Goal: Task Accomplishment & Management: Manage account settings

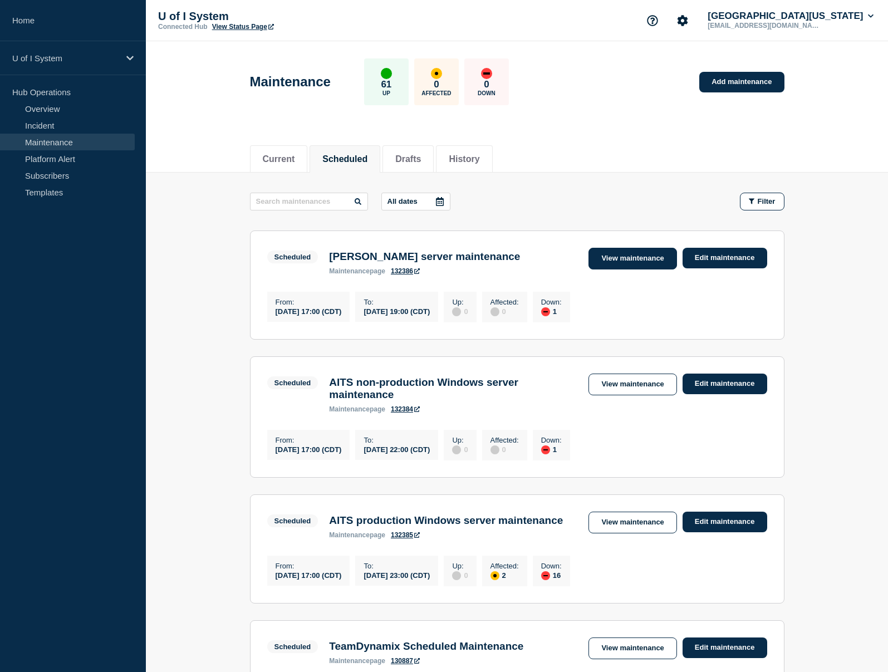
click at [633, 269] on link "View maintenance" at bounding box center [633, 259] width 88 height 22
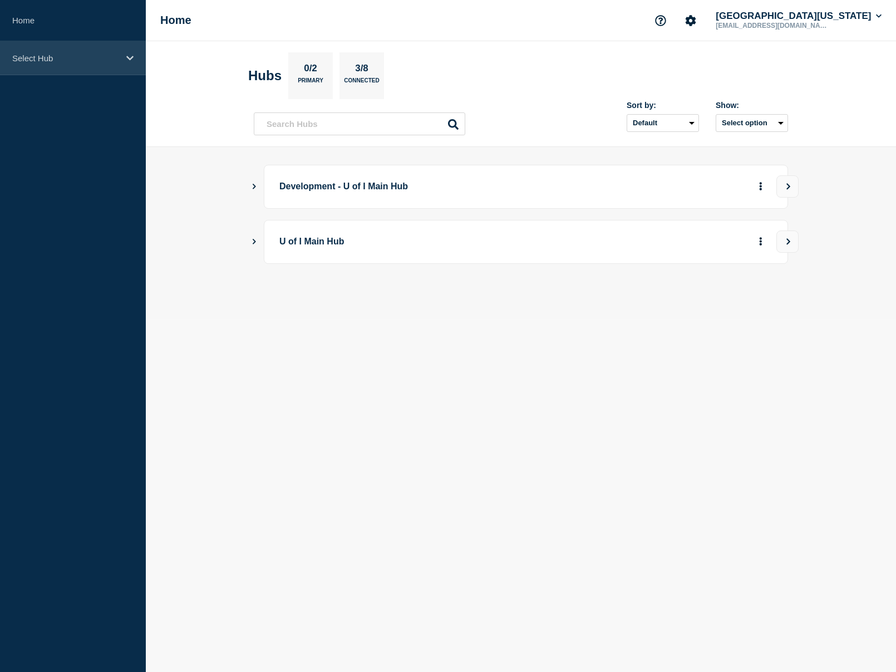
click at [130, 54] on icon at bounding box center [129, 58] width 7 height 8
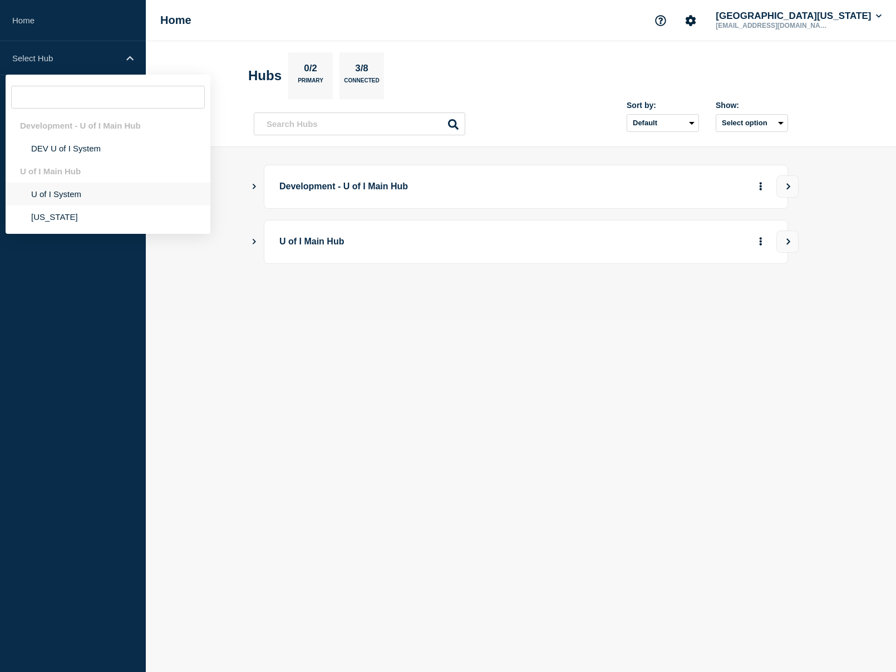
click at [66, 205] on li "U of I System" at bounding box center [108, 216] width 205 height 23
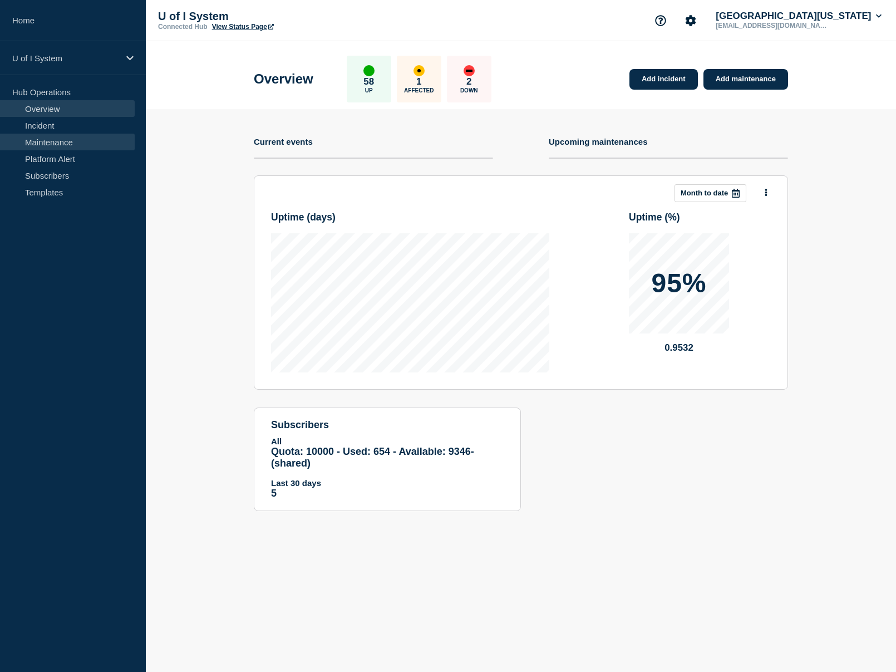
click at [61, 144] on link "Maintenance" at bounding box center [67, 142] width 135 height 17
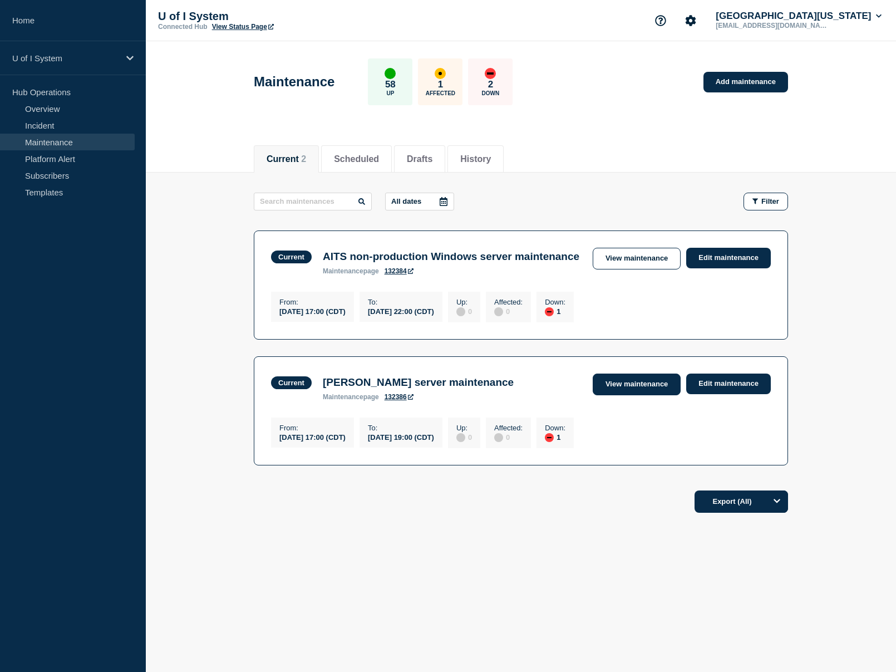
click at [635, 395] on link "View maintenance" at bounding box center [637, 385] width 88 height 22
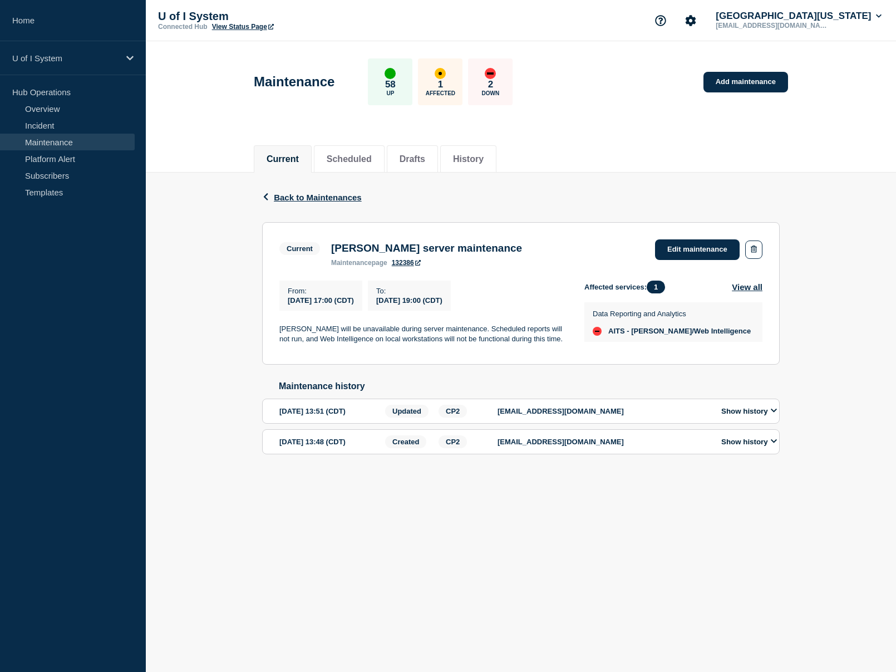
click at [182, 163] on div "Current Scheduled Drafts History" at bounding box center [521, 153] width 751 height 38
click at [706, 249] on link "Edit maintenance" at bounding box center [697, 249] width 85 height 21
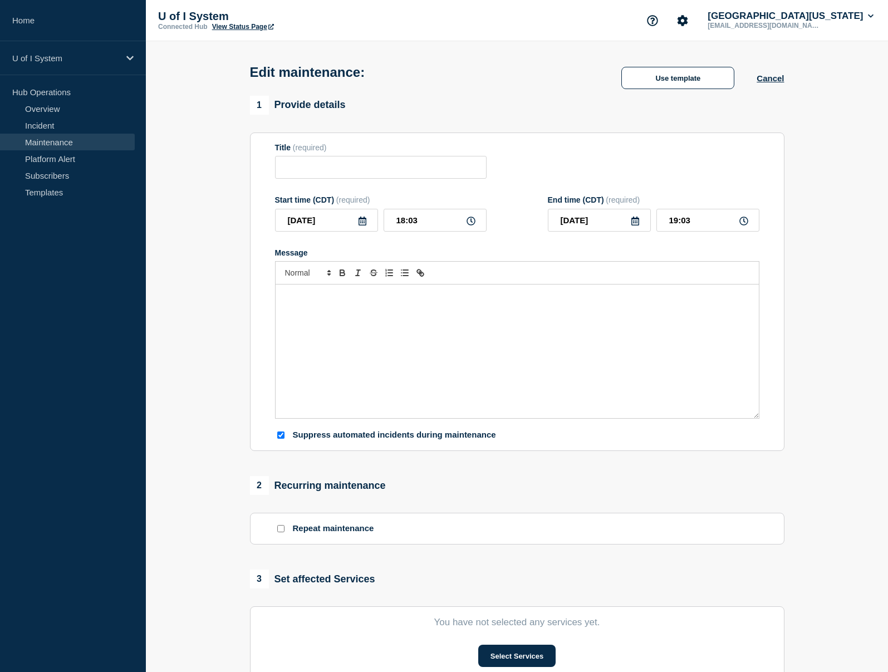
type input "[PERSON_NAME] server maintenance"
type input "17:00"
type input "19:00"
checkbox input "true"
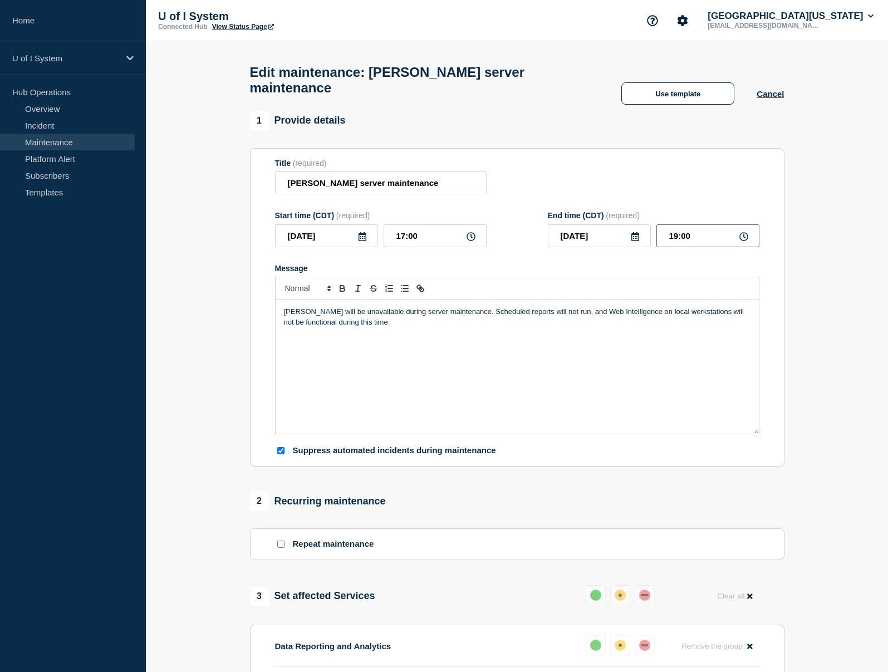
drag, startPoint x: 707, startPoint y: 219, endPoint x: 610, endPoint y: 225, distance: 97.1
click at [610, 225] on div "2025-08-12 19:00" at bounding box center [654, 235] width 212 height 23
type input "18:03"
click at [388, 315] on p "EDDIE will be unavailable during server maintenance. Scheduled reports will not…" at bounding box center [517, 317] width 467 height 21
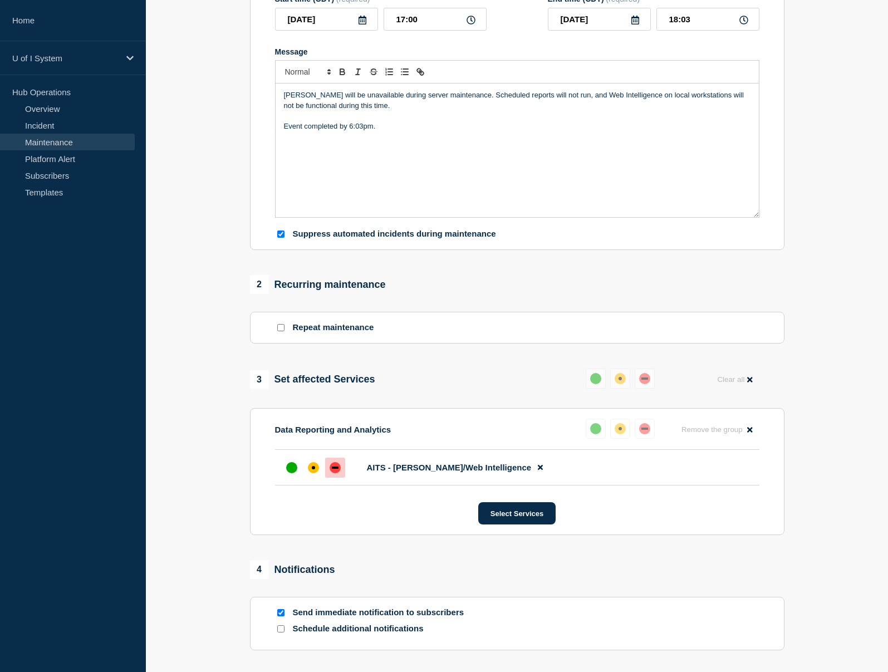
scroll to position [302, 0]
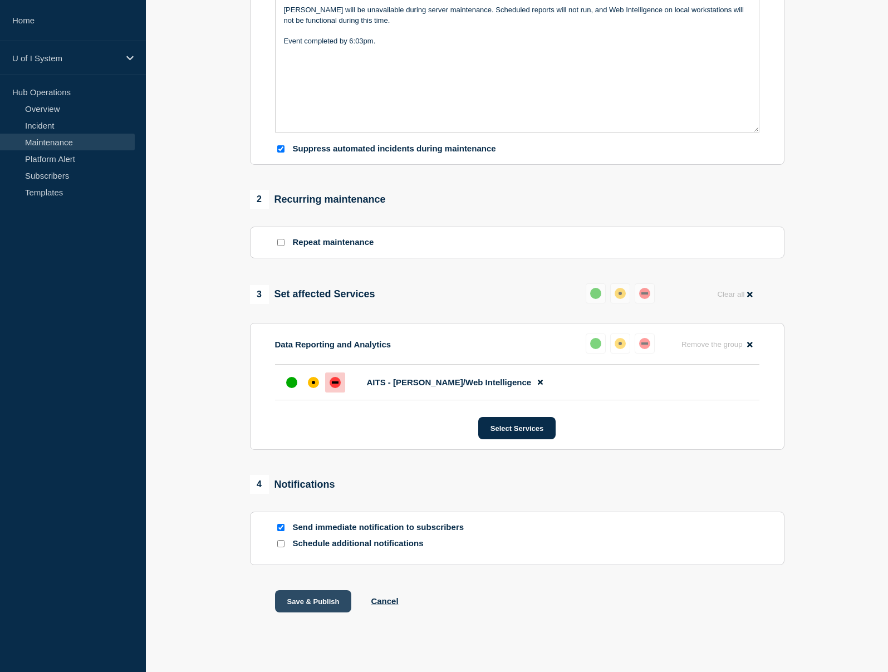
click at [303, 590] on button "Save & Publish" at bounding box center [313, 601] width 77 height 22
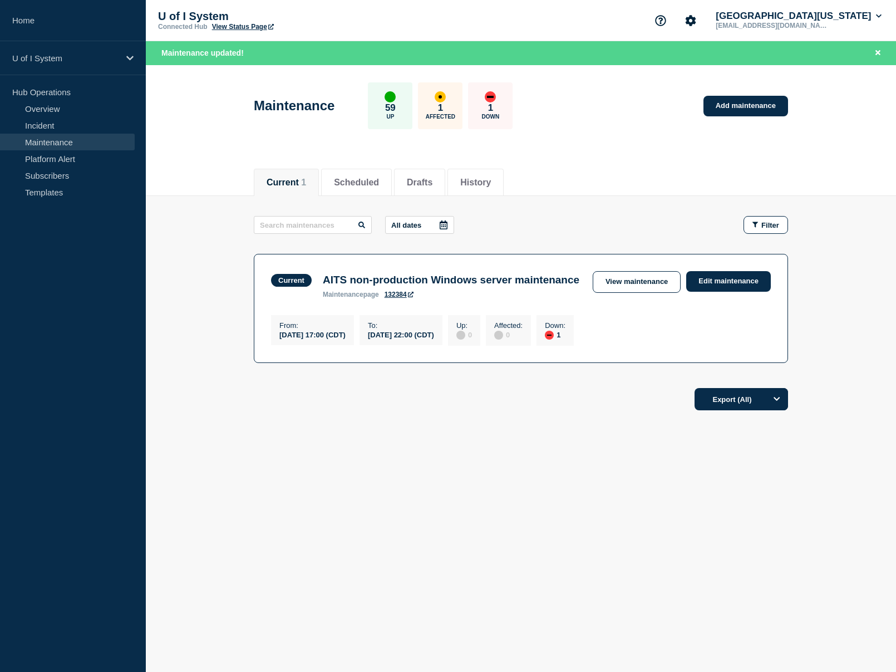
click at [638, 122] on div "Maintenance 59 Up 1 Affected 1 Down Add maintenance" at bounding box center [522, 102] width 560 height 68
